Goal: Download file/media

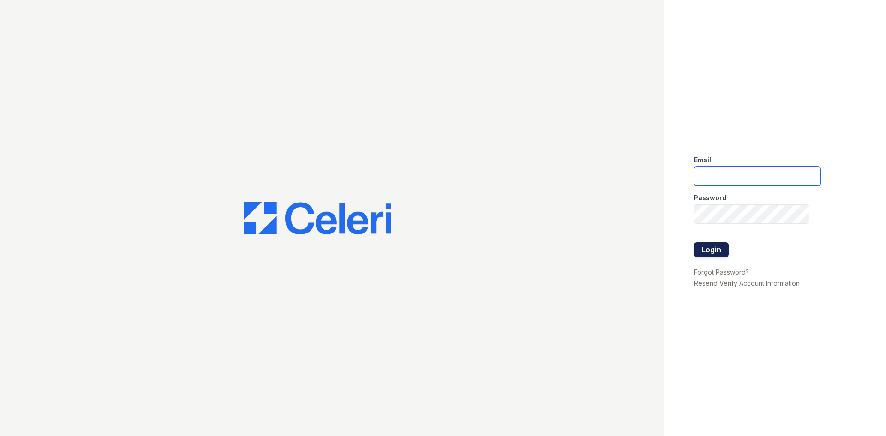
type input "huxley.pm@cafmanagement.com"
click at [720, 246] on button "Login" at bounding box center [711, 249] width 35 height 15
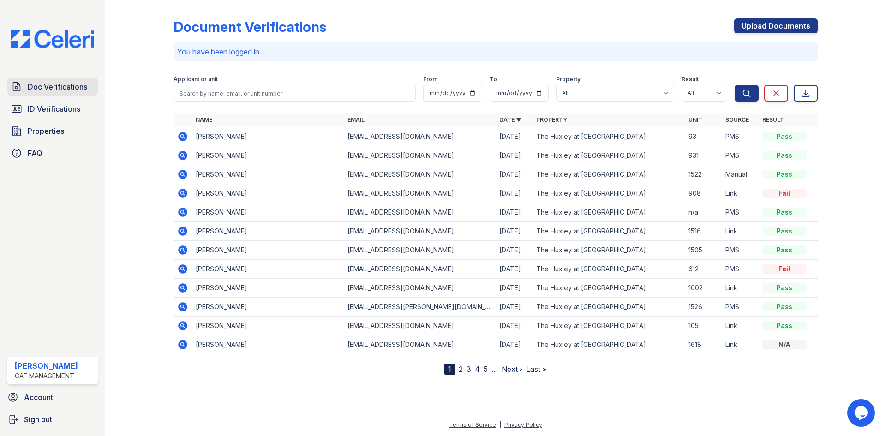
click at [45, 83] on span "Doc Verifications" at bounding box center [57, 86] width 59 height 11
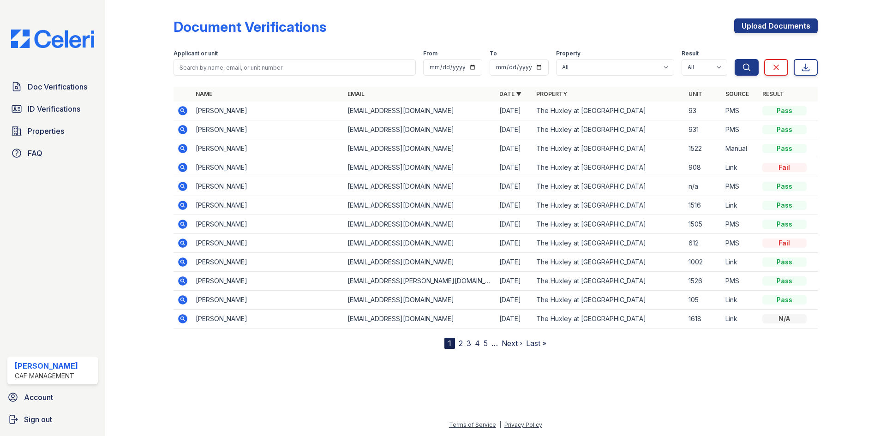
click at [174, 112] on td at bounding box center [182, 110] width 18 height 19
click at [178, 111] on icon at bounding box center [182, 110] width 11 height 11
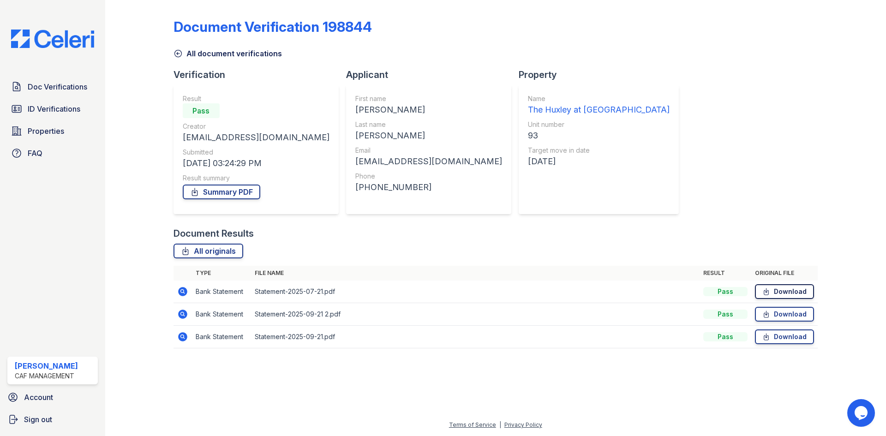
click at [777, 294] on link "Download" at bounding box center [784, 291] width 59 height 15
click at [783, 317] on link "Download" at bounding box center [784, 314] width 59 height 15
click at [787, 334] on link "Download" at bounding box center [784, 336] width 59 height 15
